Goal: Information Seeking & Learning: Learn about a topic

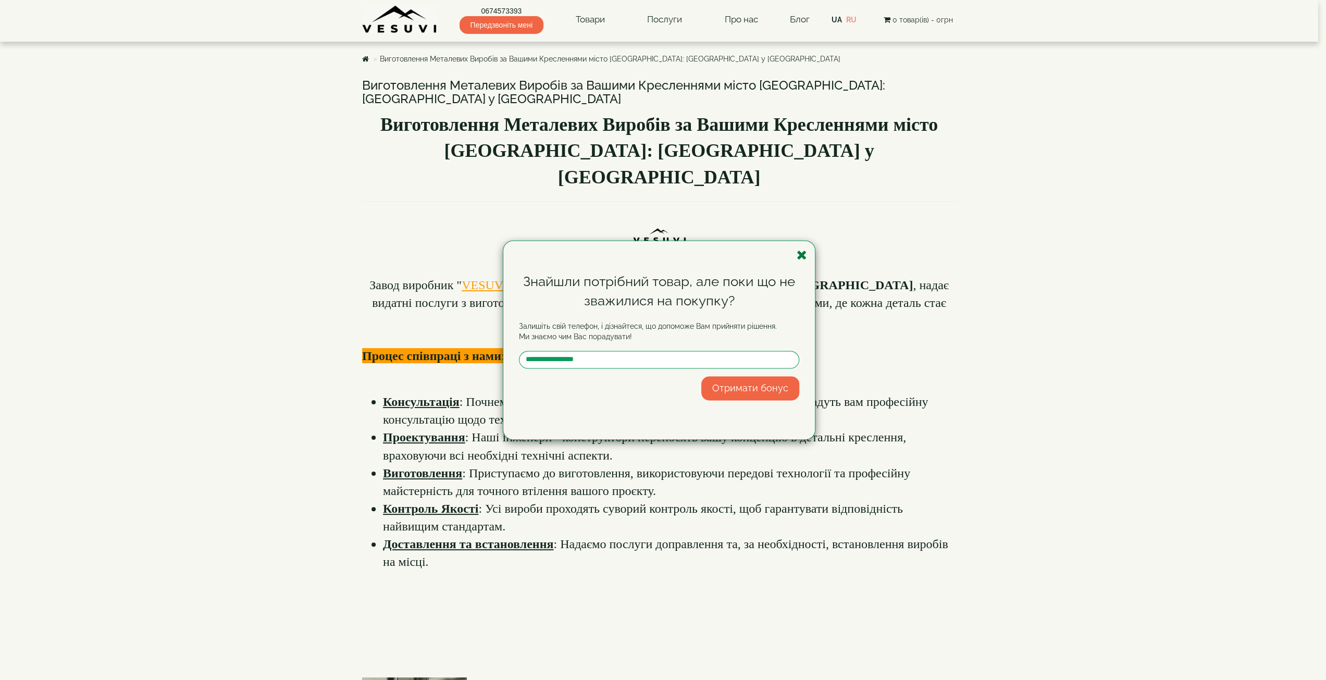
click at [807, 259] on icon "button" at bounding box center [802, 255] width 10 height 13
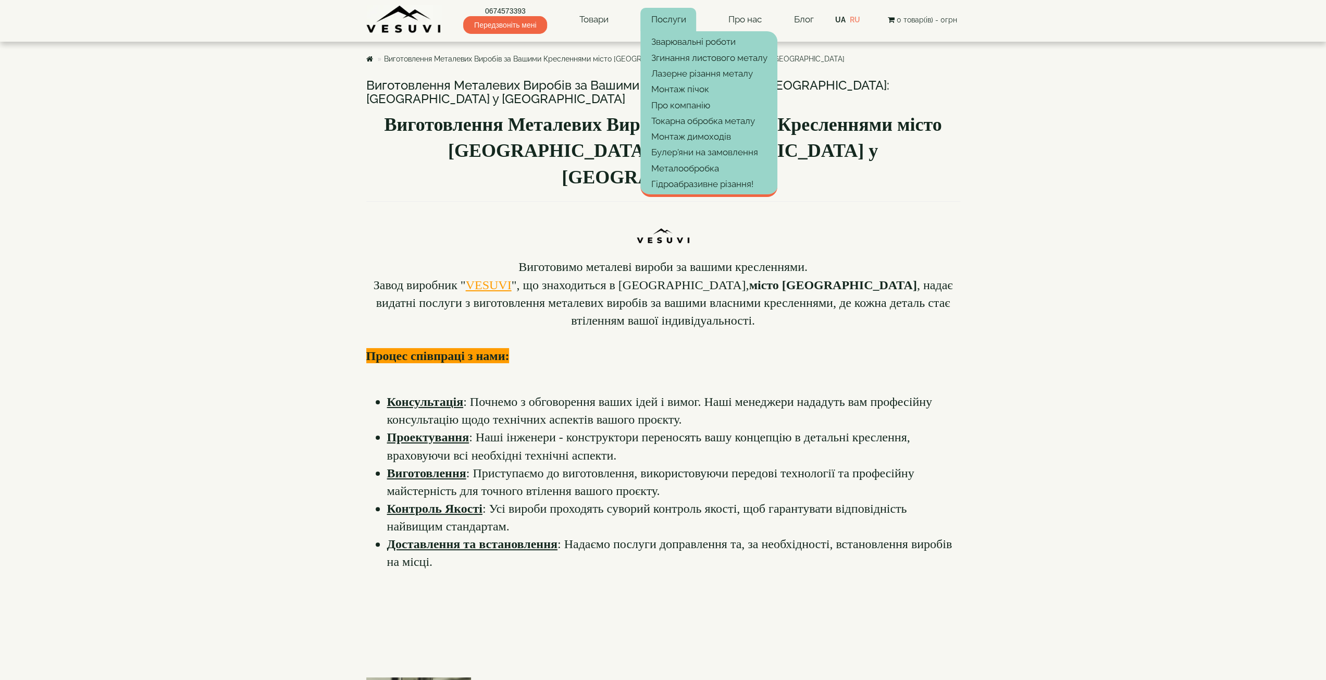
click at [746, 19] on link "Про нас" at bounding box center [745, 20] width 54 height 24
click at [672, 40] on link "Зварювальні роботи" at bounding box center [709, 42] width 137 height 16
